Goal: Book appointment/travel/reservation

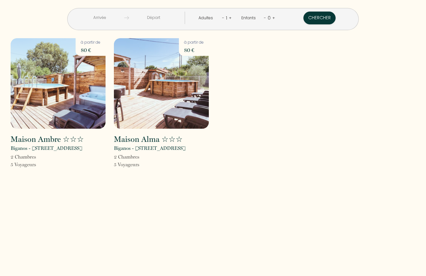
click at [66, 89] on img at bounding box center [58, 83] width 95 height 91
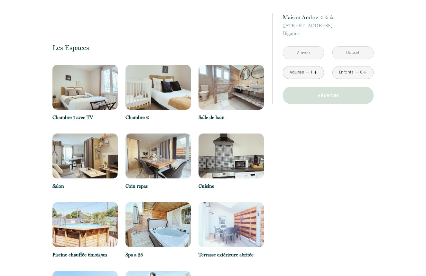
scroll to position [548, 0]
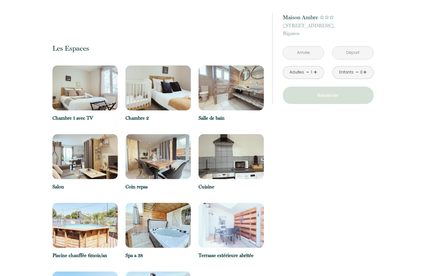
click at [315, 71] on link "+" at bounding box center [315, 73] width 4 height 10
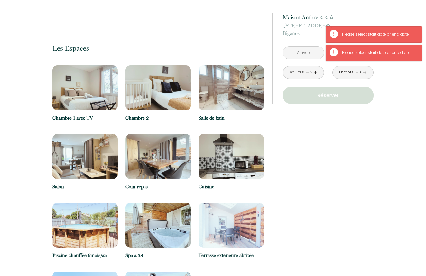
click at [315, 71] on link "+" at bounding box center [315, 73] width 4 height 10
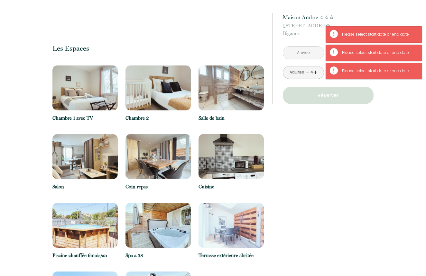
click at [309, 51] on input "text" at bounding box center [303, 53] width 41 height 13
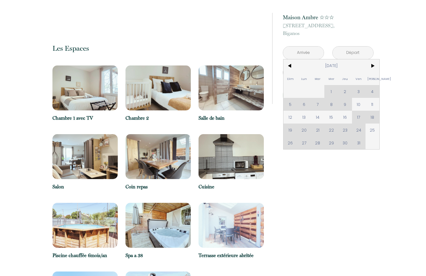
click at [331, 130] on div "Dim Lun Mar Mer Jeu Ven Sam 1 2 3 4 5 6 7 8 9 10 11 12 13 14 15 16 17 18 19 20 …" at bounding box center [331, 104] width 96 height 90
click at [371, 131] on span "25" at bounding box center [372, 130] width 14 height 13
type input "[DATE]"
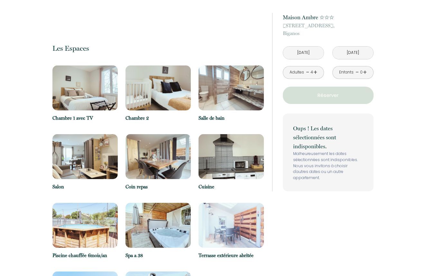
click at [369, 141] on div "Oups ! Les dates sélectionnées sont indisponibles. Malheureusement les dates sé…" at bounding box center [328, 153] width 91 height 78
click at [354, 52] on input "[DATE]" at bounding box center [352, 53] width 41 height 13
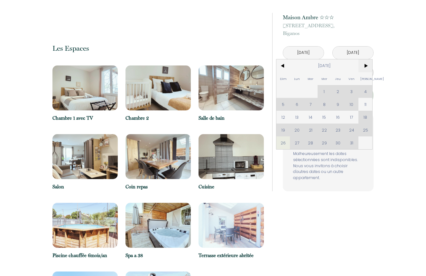
click at [366, 67] on span ">" at bounding box center [365, 65] width 14 height 13
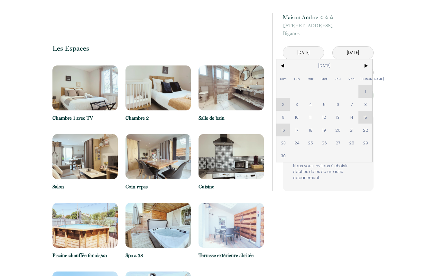
click at [284, 105] on div "Dim Lun Mar Mer Jeu Ven Sam 1 2 3 4 5 6 7 8 9 10 11 12 13 14 15 16 17 18 19 20 …" at bounding box center [324, 110] width 96 height 103
click at [366, 91] on div "Dim Lun Mar Mer Jeu Ven Sam 1 2 3 4 5 6 7 8 9 10 11 12 13 14 15 16 17 18 19 20 …" at bounding box center [324, 110] width 96 height 103
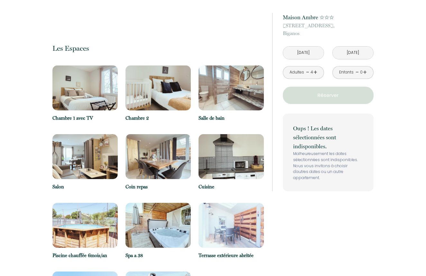
click at [326, 98] on p "Réserver" at bounding box center [328, 96] width 86 height 8
click at [307, 55] on input "[DATE]" at bounding box center [303, 53] width 41 height 13
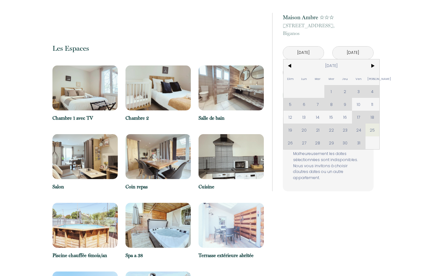
click at [357, 117] on div "Dim Lun Mar Mer Jeu Ven Sam 1 2 3 4 5 6 7 8 9 10 11 12 13 14 15 16 17 18 19 20 …" at bounding box center [331, 104] width 96 height 90
click at [312, 52] on input "[DATE]" at bounding box center [303, 53] width 41 height 13
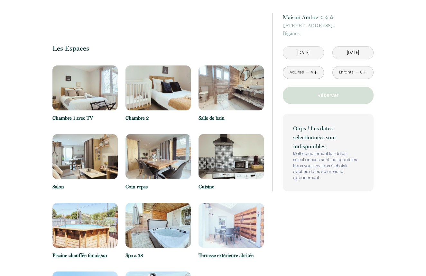
click at [312, 52] on input "[DATE]" at bounding box center [303, 53] width 41 height 13
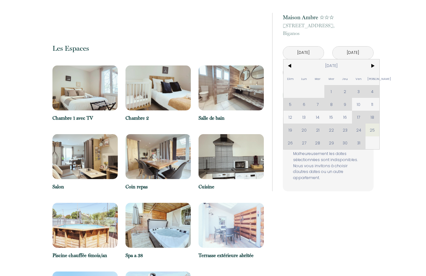
click at [312, 52] on input "[DATE]" at bounding box center [303, 53] width 41 height 13
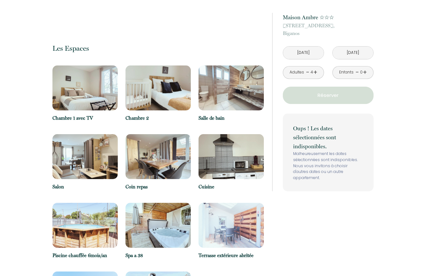
click at [312, 52] on input "[DATE]" at bounding box center [303, 53] width 41 height 13
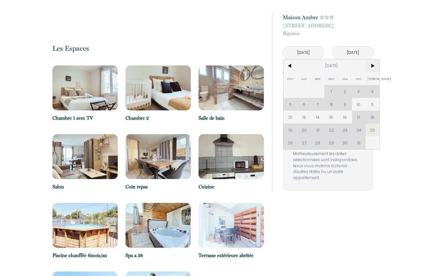
click at [373, 65] on span ">" at bounding box center [372, 65] width 14 height 13
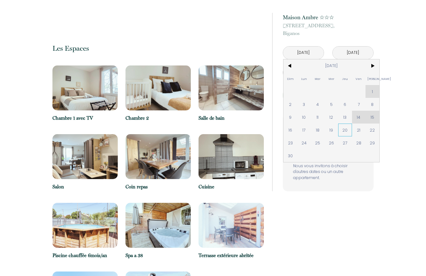
click at [344, 130] on span "20" at bounding box center [345, 130] width 14 height 13
type input "[DATE]"
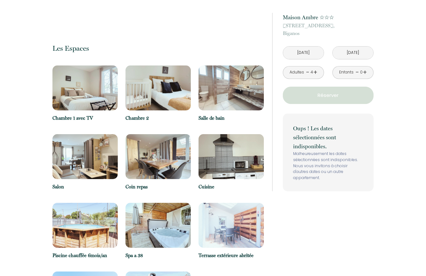
click at [342, 52] on input "[DATE]" at bounding box center [352, 53] width 41 height 13
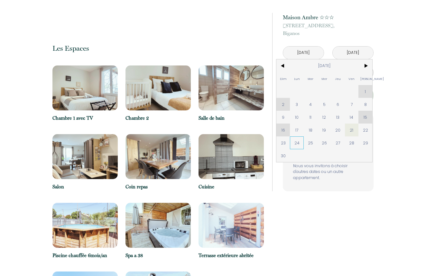
click at [299, 141] on span "24" at bounding box center [297, 143] width 14 height 13
type input "[DATE]"
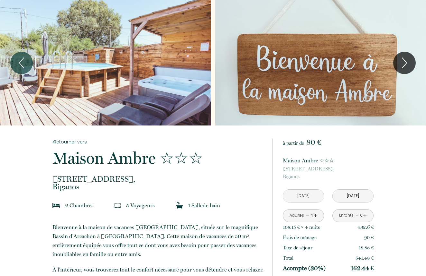
scroll to position [0, 0]
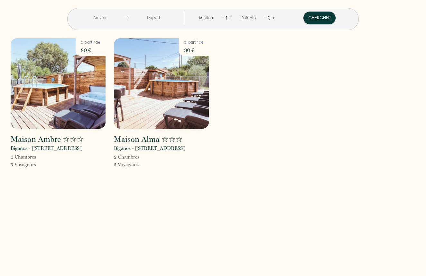
click at [232, 16] on div "Adultes - 1 +" at bounding box center [214, 18] width 43 height 13
click at [230, 16] on link "+" at bounding box center [230, 18] width 3 height 6
click at [95, 15] on input "text" at bounding box center [99, 18] width 50 height 13
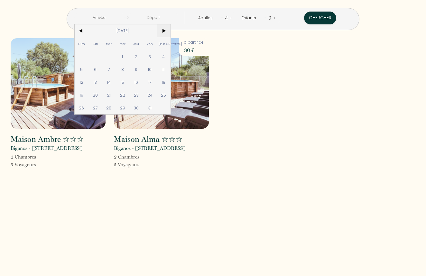
click at [162, 33] on span ">" at bounding box center [164, 30] width 14 height 13
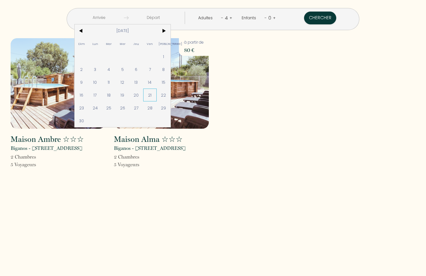
click at [150, 94] on span "21" at bounding box center [150, 95] width 14 height 13
type input "[DATE]"
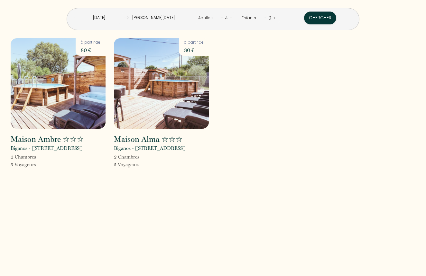
click at [155, 15] on input "Sam 22 Nov 2025" at bounding box center [154, 18] width 50 height 13
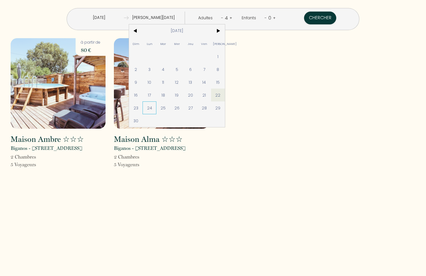
click at [149, 106] on span "24" at bounding box center [149, 108] width 14 height 13
type input "[DATE]"
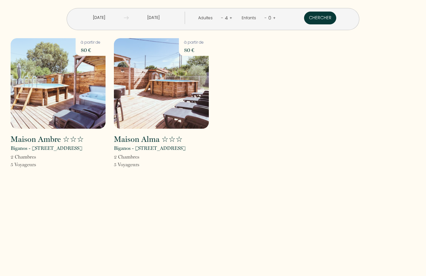
click at [316, 19] on button "Chercher" at bounding box center [320, 18] width 32 height 13
click at [72, 97] on img at bounding box center [58, 83] width 95 height 91
